Goal: Find specific page/section: Find specific page/section

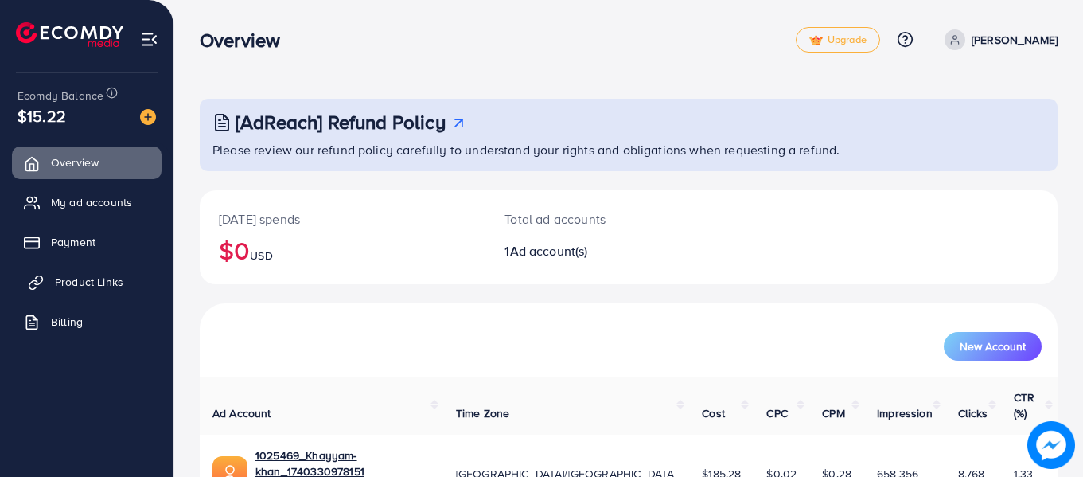
click at [110, 280] on span "Product Links" at bounding box center [89, 282] width 68 height 16
click at [72, 276] on span "Product Links" at bounding box center [89, 282] width 68 height 16
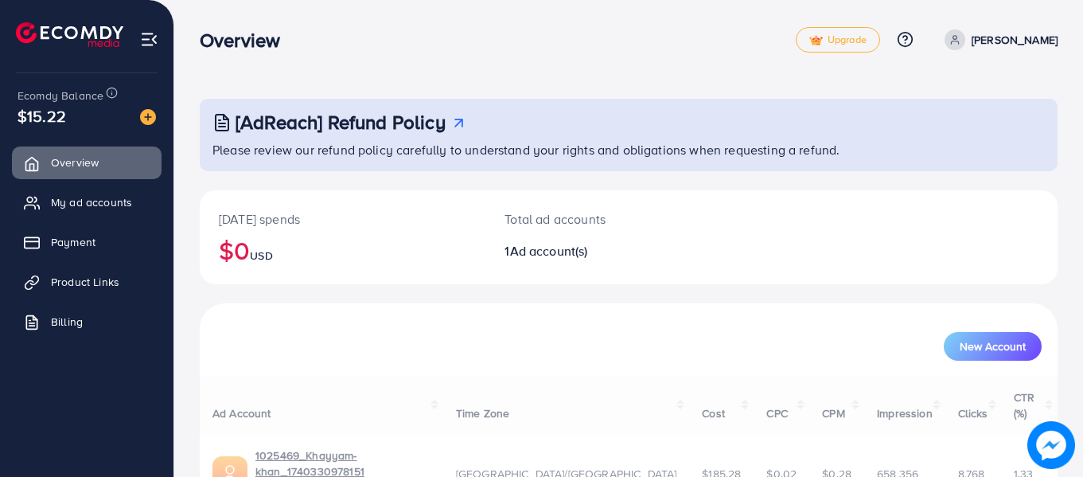
scroll to position [71, 0]
